Goal: Information Seeking & Learning: Check status

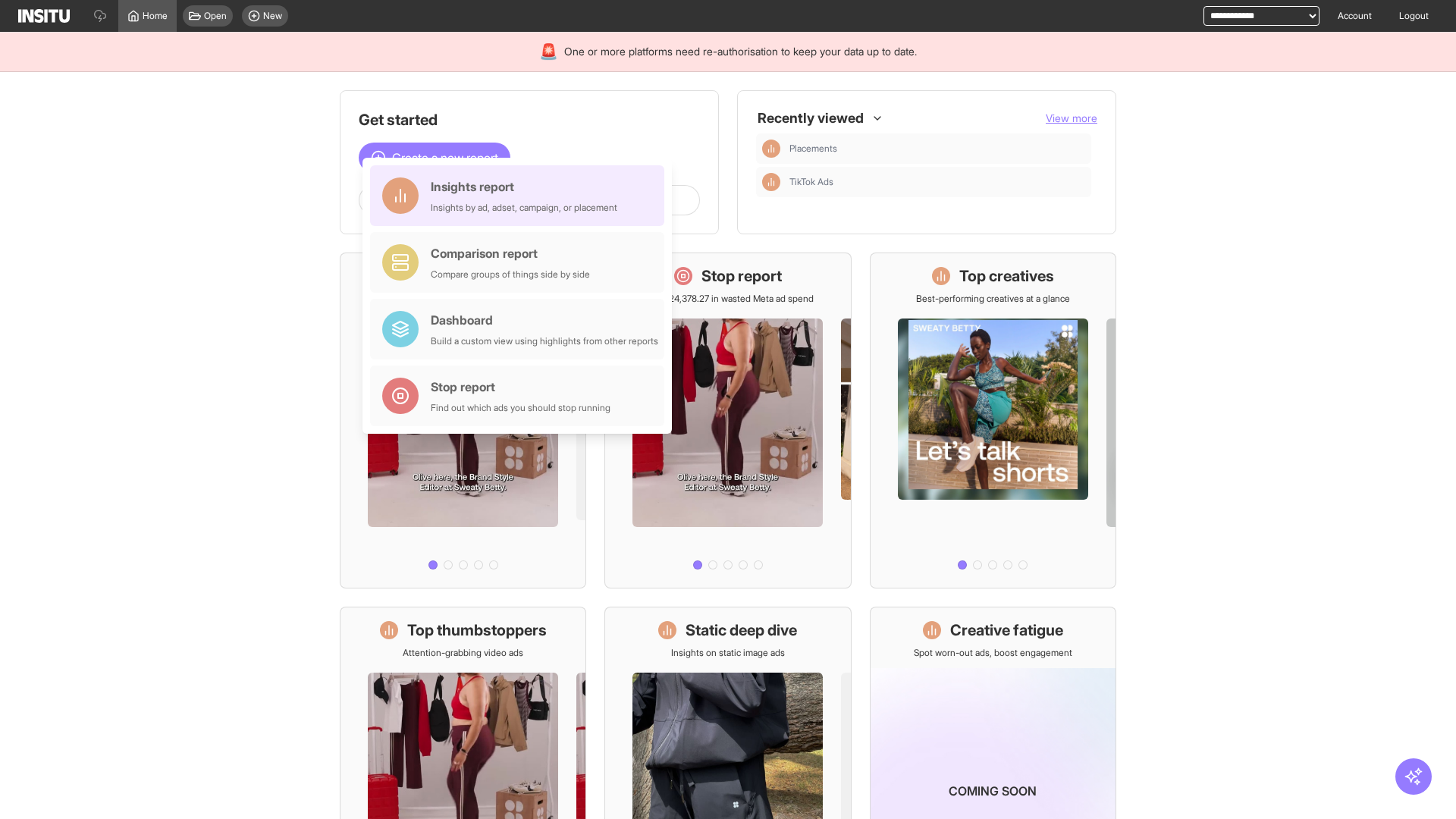
click at [521, 196] on div "Insights report Insights by ad, adset, campaign, or placement" at bounding box center [524, 196] width 187 height 37
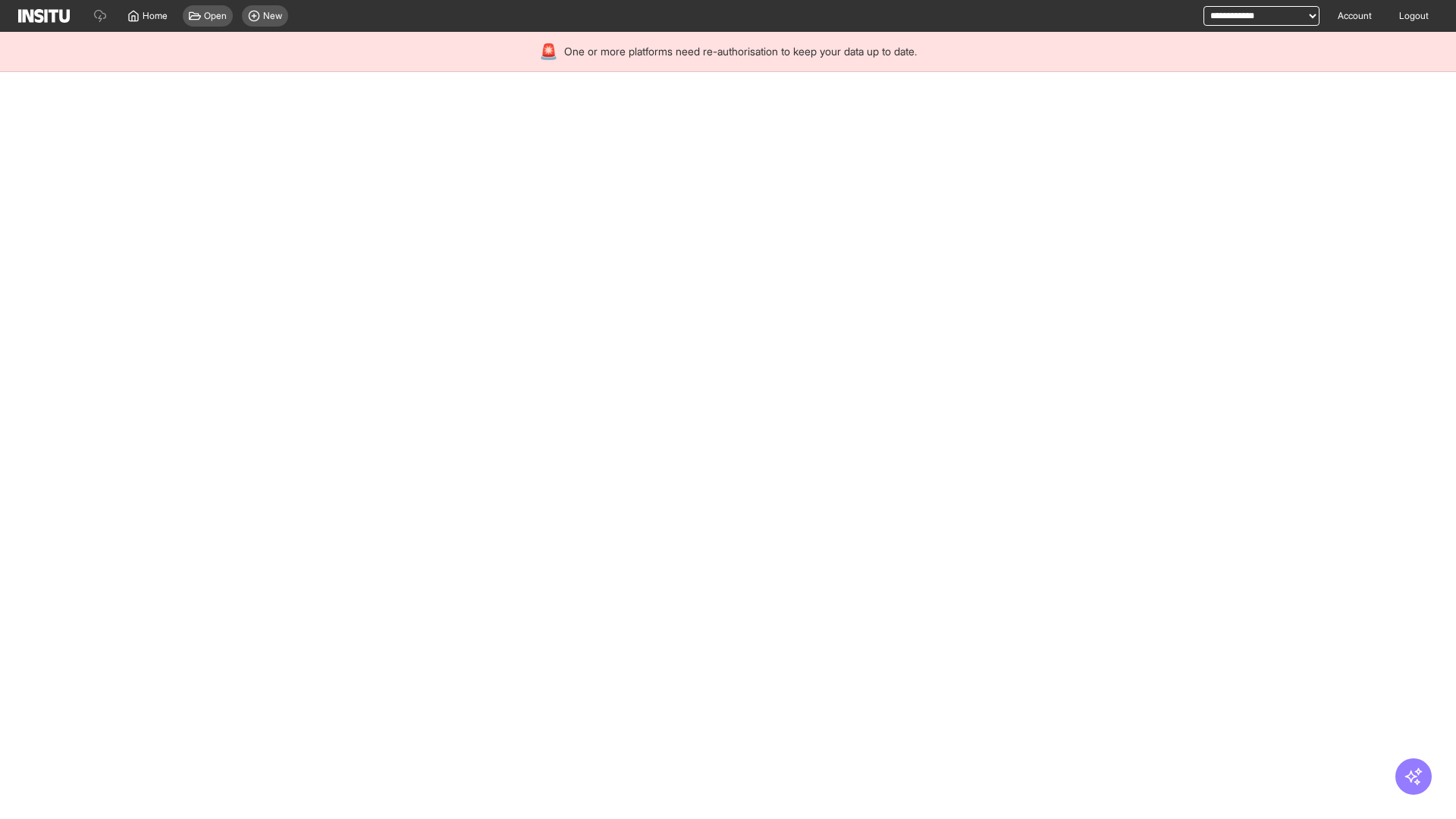
select select "**"
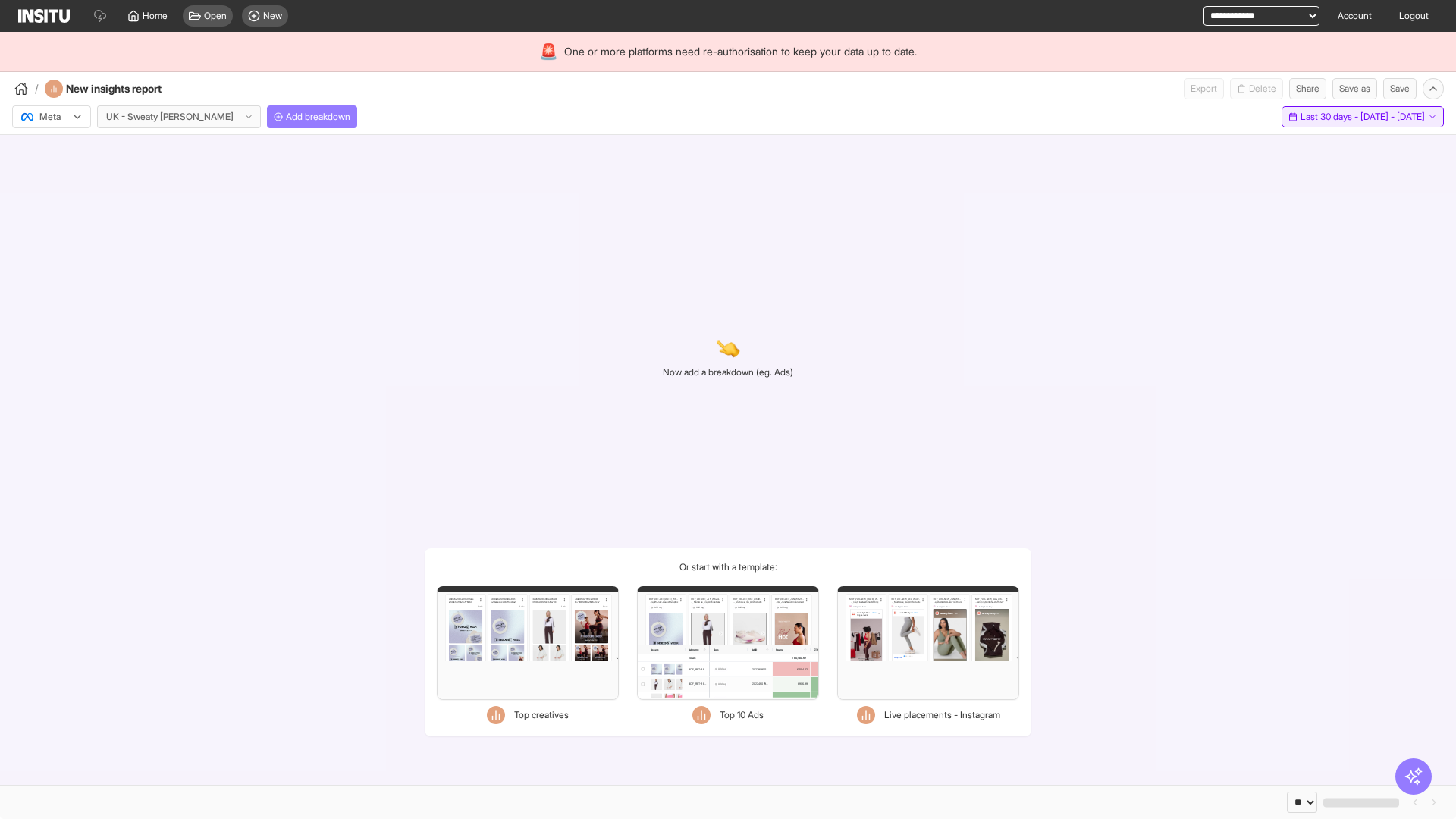
click at [1327, 117] on span "Last 30 days - [DATE] - [DATE]" at bounding box center [1363, 116] width 125 height 12
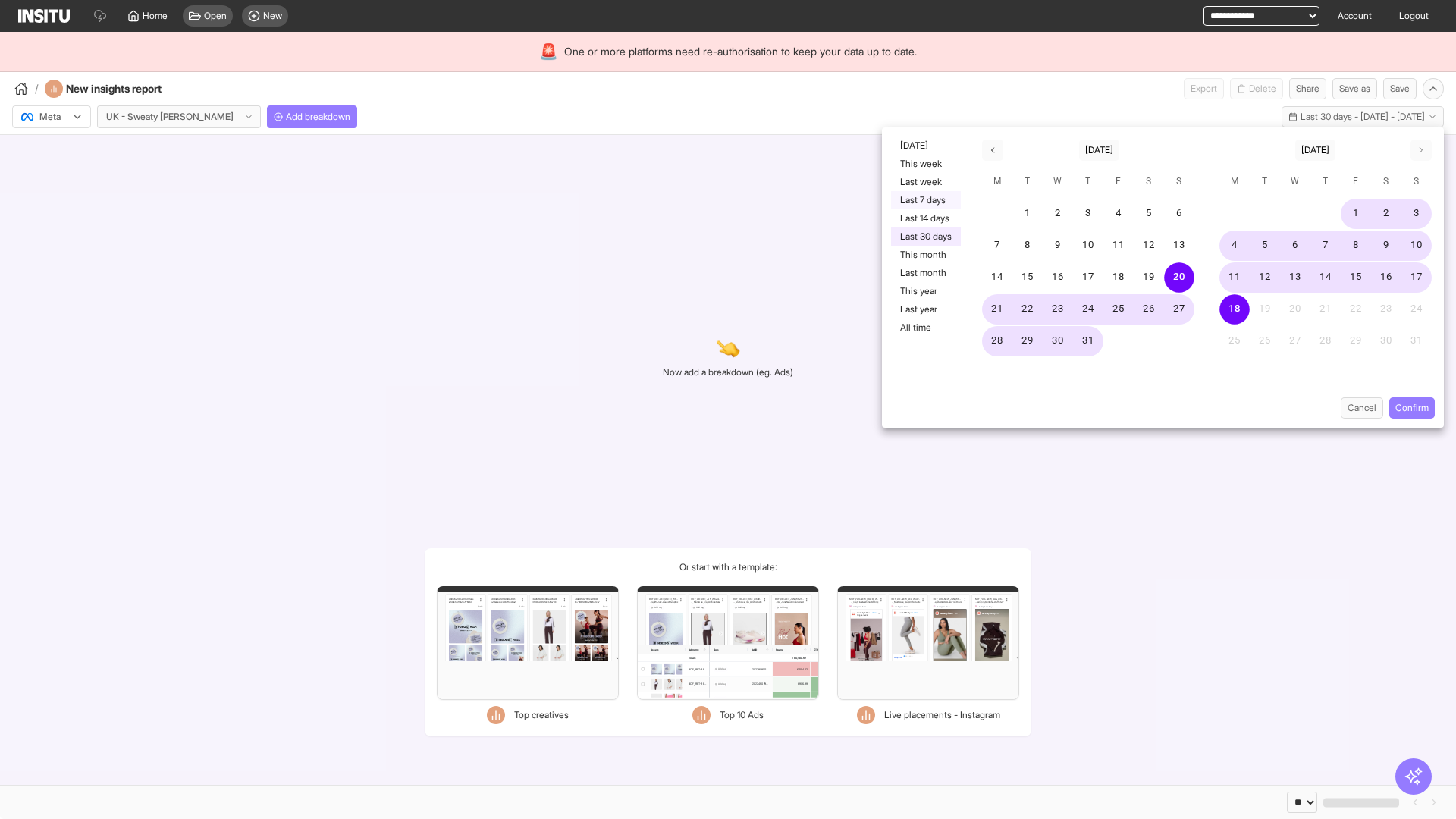
click at [924, 200] on button "Last 7 days" at bounding box center [926, 200] width 70 height 18
